Goal: Check status: Check status

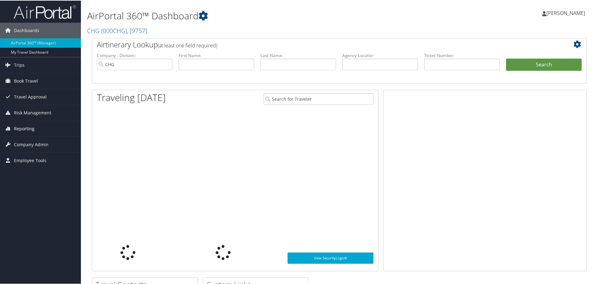
drag, startPoint x: 0, startPoint y: 0, endPoint x: 7, endPoint y: 126, distance: 126.0
click at [7, 126] on icon at bounding box center [7, 127] width 9 height 9
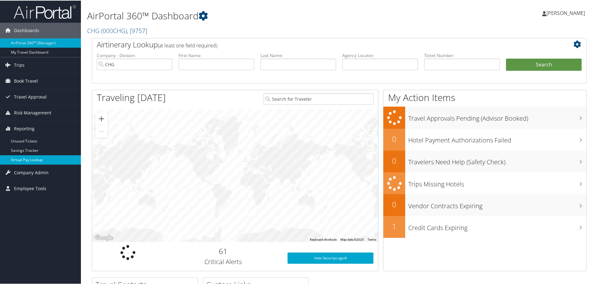
click at [24, 160] on link "Virtual Pay Lookup" at bounding box center [40, 158] width 81 height 9
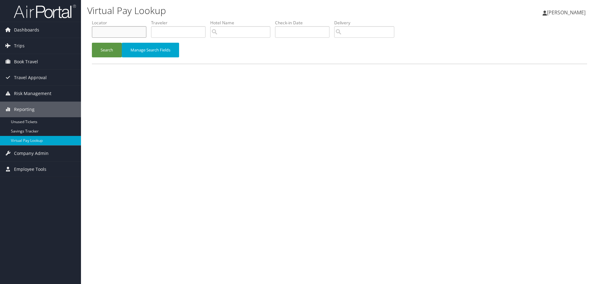
click at [105, 33] on input "text" at bounding box center [119, 32] width 54 height 12
paste input "SYMGGU"
type input "SYMGGU"
click at [107, 50] on button "Search" at bounding box center [107, 50] width 30 height 15
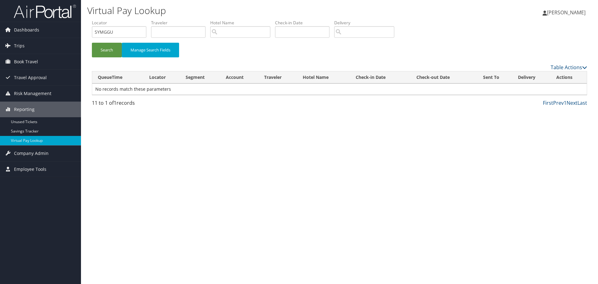
click at [132, 131] on div "Virtual Pay Lookup Rebecca McKoy Rebecca McKoy My Settings Travel Agency Contac…" at bounding box center [339, 142] width 517 height 284
click at [25, 30] on span "Dashboards" at bounding box center [26, 30] width 25 height 16
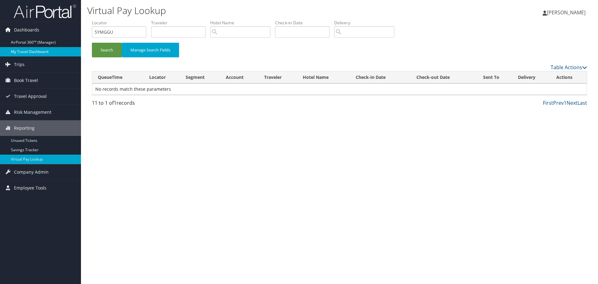
click at [46, 52] on link "My Travel Dashboard" at bounding box center [40, 51] width 81 height 9
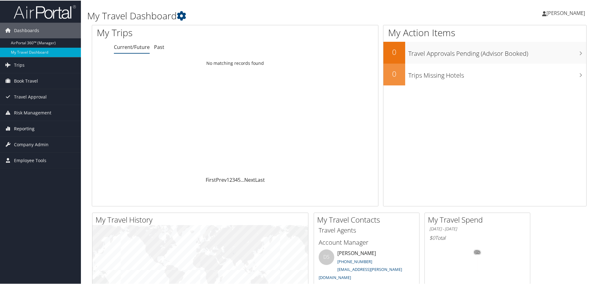
click at [25, 130] on span "Reporting" at bounding box center [24, 128] width 21 height 16
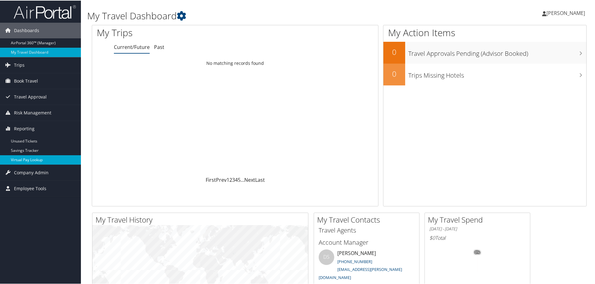
click at [32, 157] on link "Virtual Pay Lookup" at bounding box center [40, 158] width 81 height 9
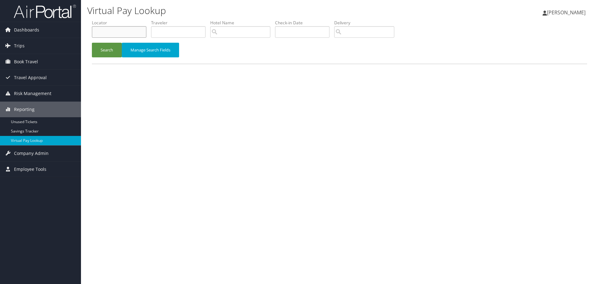
click at [106, 28] on input "text" at bounding box center [119, 32] width 54 height 12
paste input "SYMGGU"
type input "SYMGGU"
click at [108, 55] on button "Search" at bounding box center [107, 50] width 30 height 15
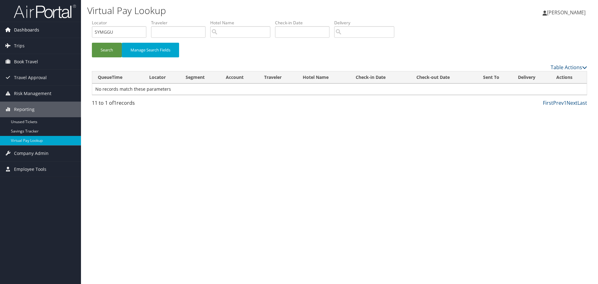
click at [27, 30] on span "Dashboards" at bounding box center [26, 30] width 25 height 16
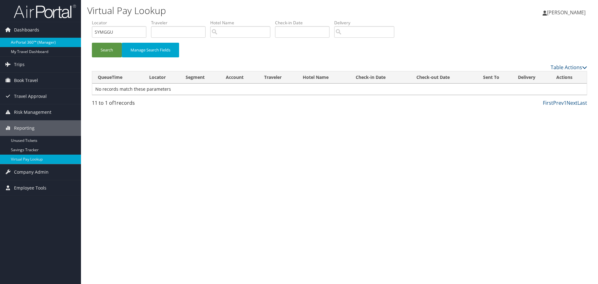
click at [31, 40] on link "AirPortal 360™ (Manager)" at bounding box center [40, 42] width 81 height 9
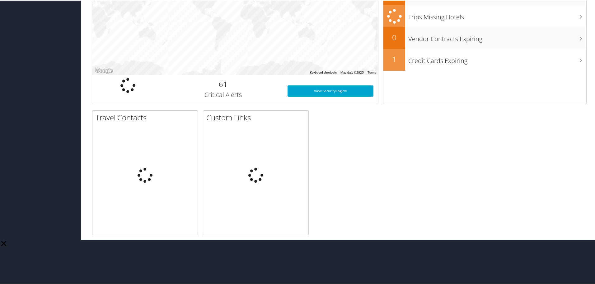
scroll to position [128, 0]
